Goal: Information Seeking & Learning: Learn about a topic

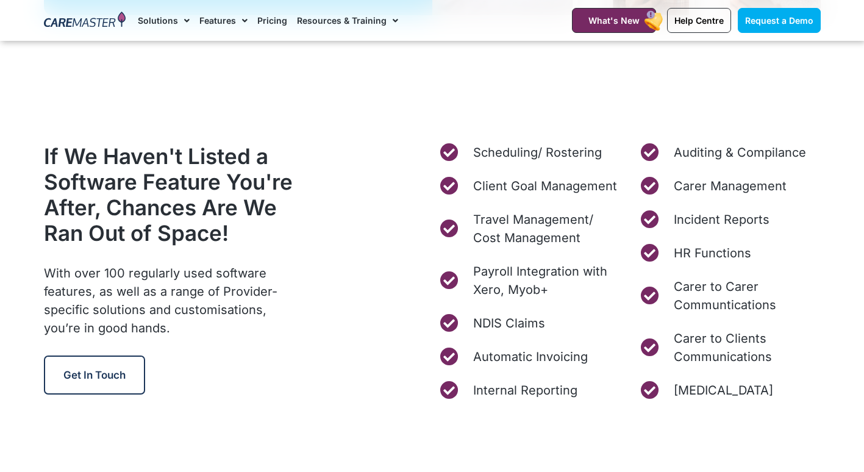
scroll to position [4697, 0]
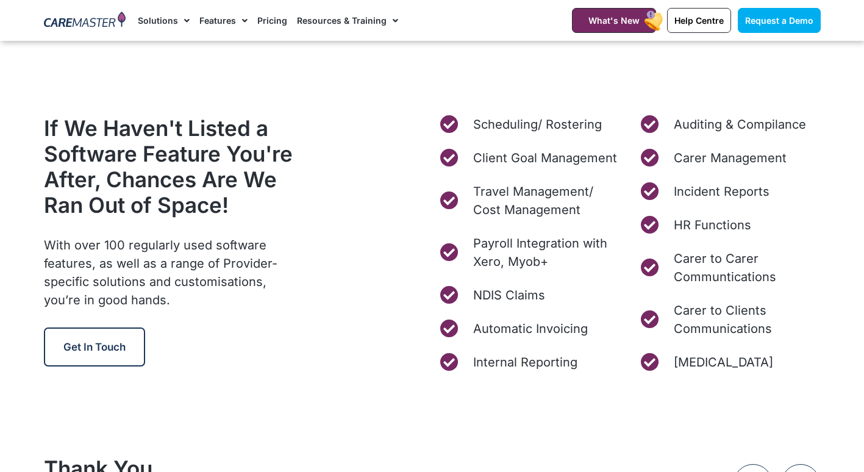
click at [82, 23] on img at bounding box center [85, 21] width 82 height 18
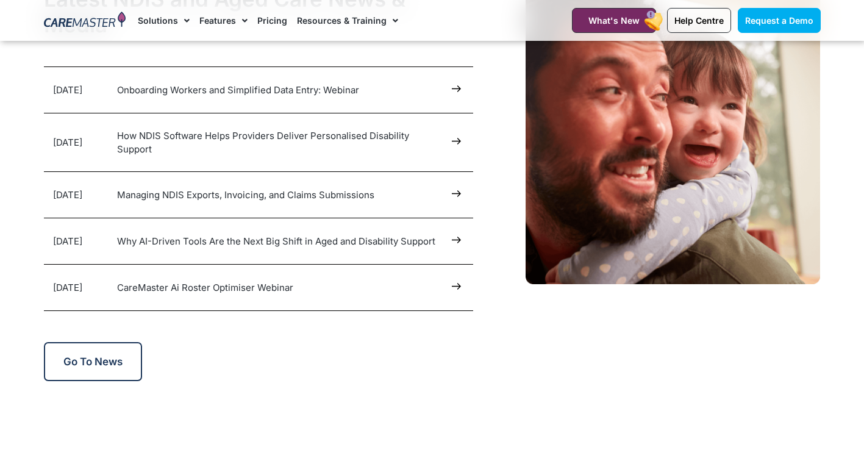
scroll to position [6100, 0]
